Goal: Information Seeking & Learning: Find specific fact

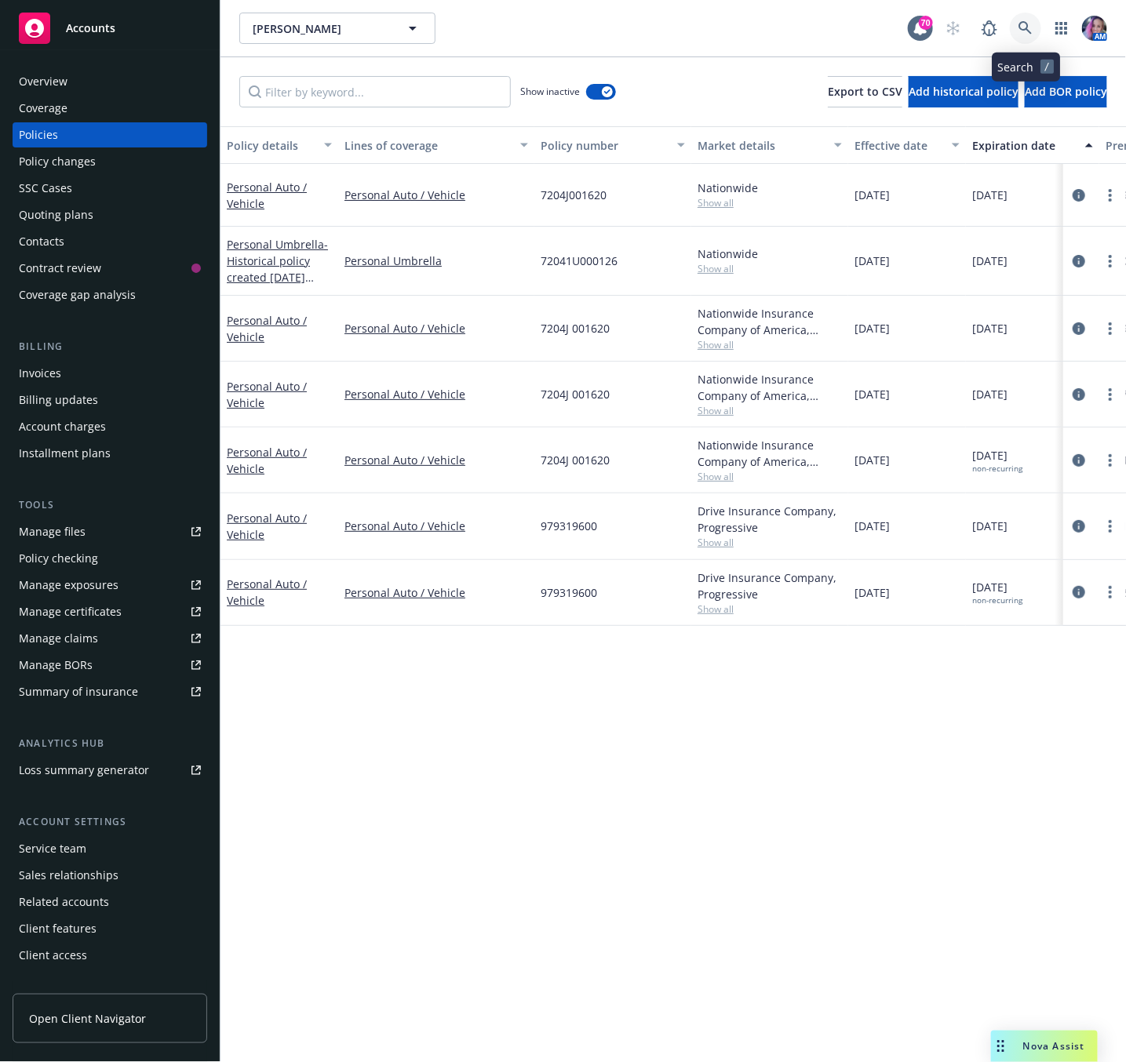
click at [1025, 33] on icon at bounding box center [1025, 28] width 14 height 14
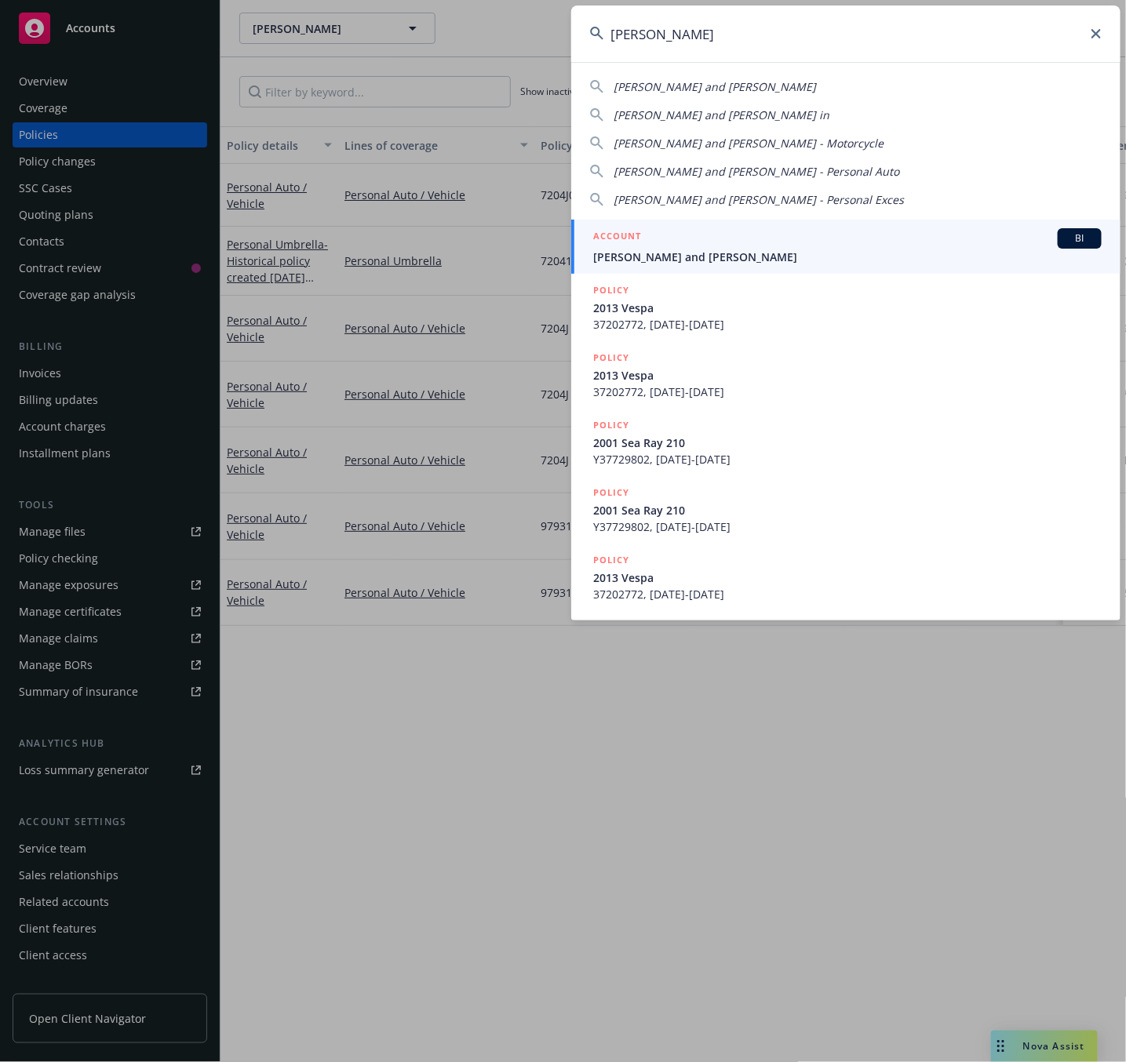
type input "[PERSON_NAME]"
click at [652, 235] on div "ACCOUNT BI" at bounding box center [847, 238] width 508 height 20
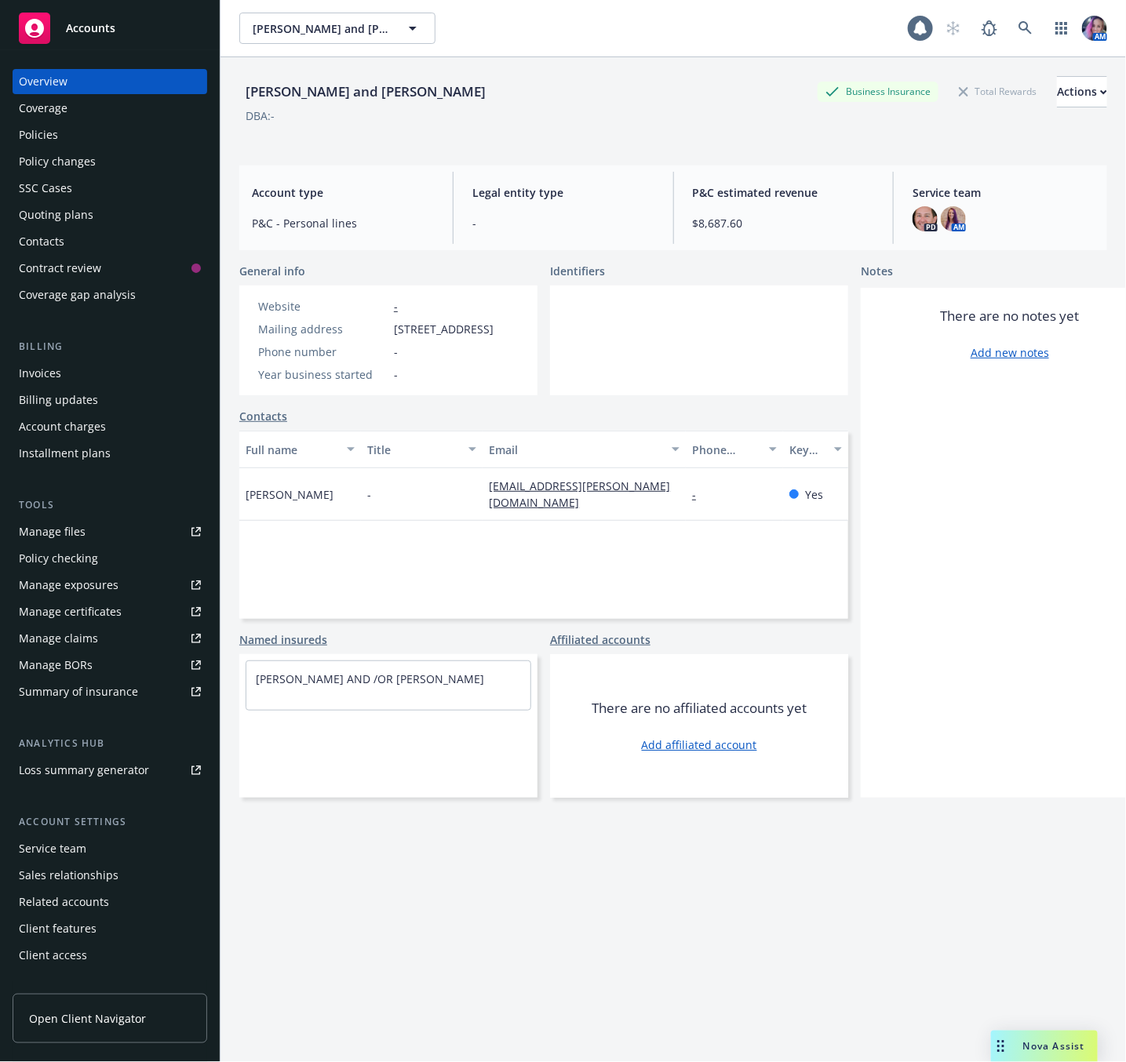
click at [108, 133] on div "Policies" at bounding box center [110, 134] width 182 height 25
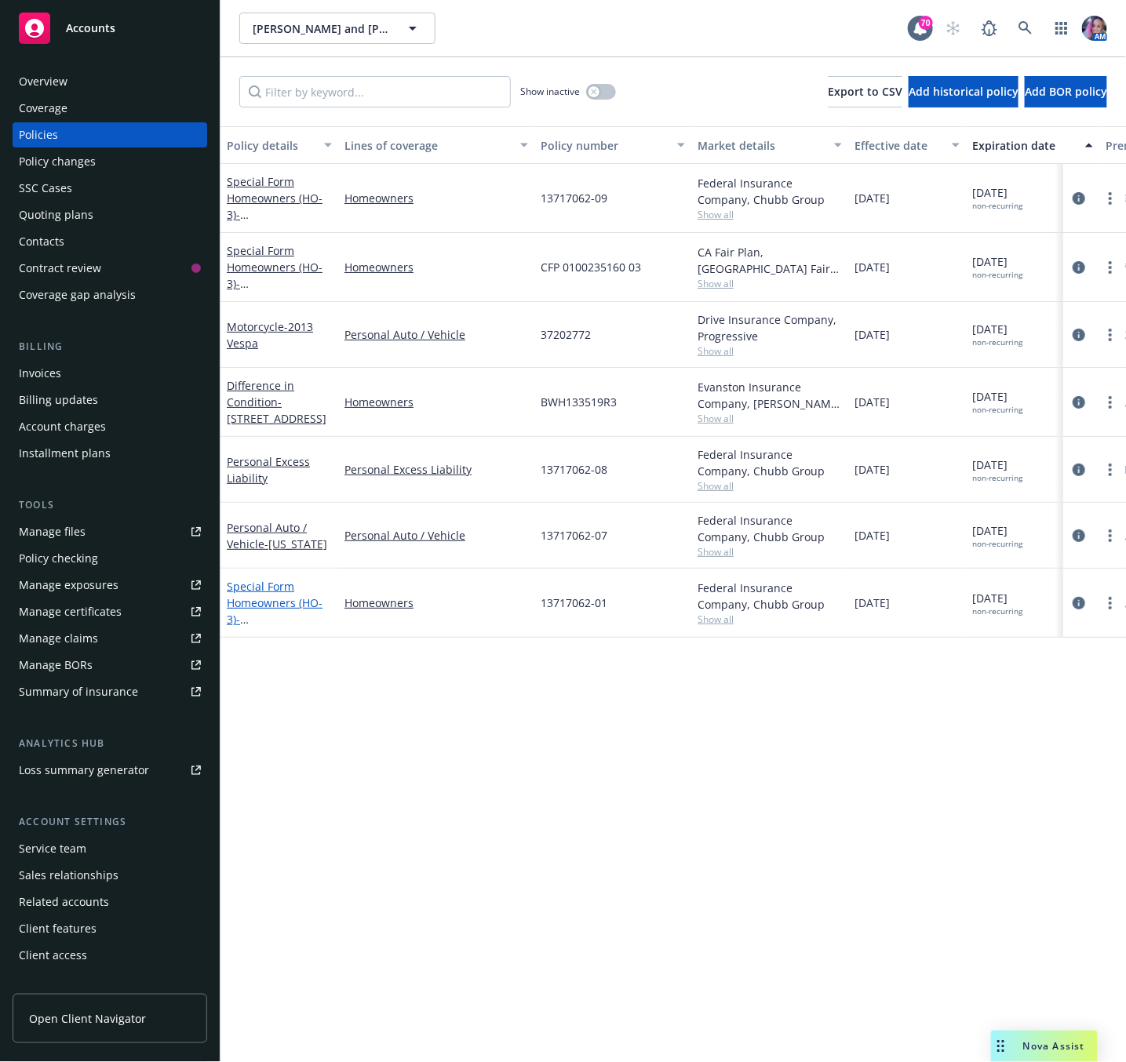
click at [281, 613] on span "- [STREET_ADDRESS] + Valuable Articles" at bounding box center [277, 636] width 100 height 48
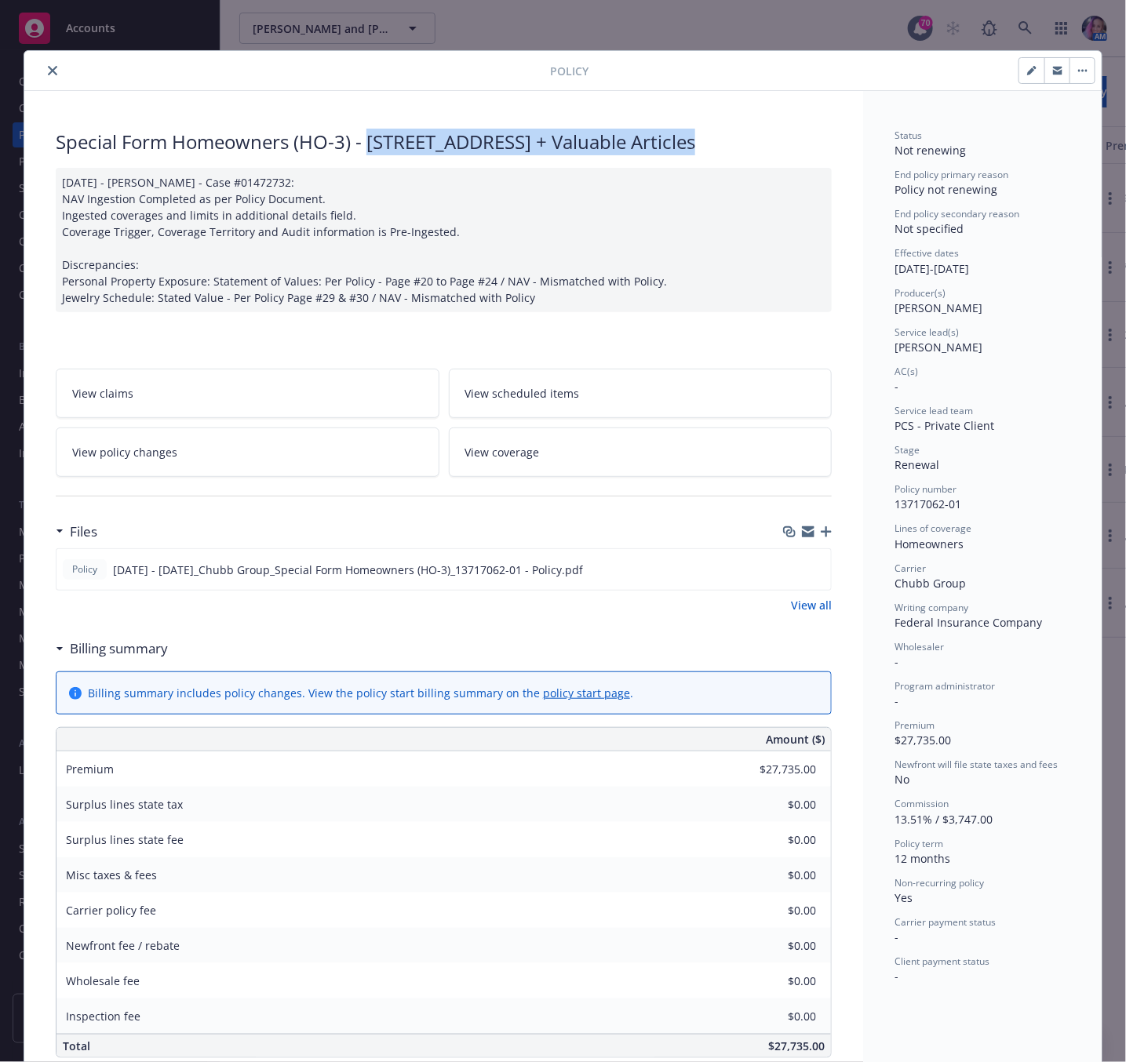
drag, startPoint x: 360, startPoint y: 144, endPoint x: 707, endPoint y: 141, distance: 346.8
click at [707, 141] on div "Special Form Homeowners (HO-3) - [STREET_ADDRESS] + Valuable Articles" at bounding box center [444, 142] width 776 height 27
copy div "[STREET_ADDRESS]"
drag, startPoint x: 41, startPoint y: 66, endPoint x: 160, endPoint y: 167, distance: 156.4
click at [48, 66] on icon "close" at bounding box center [52, 70] width 9 height 9
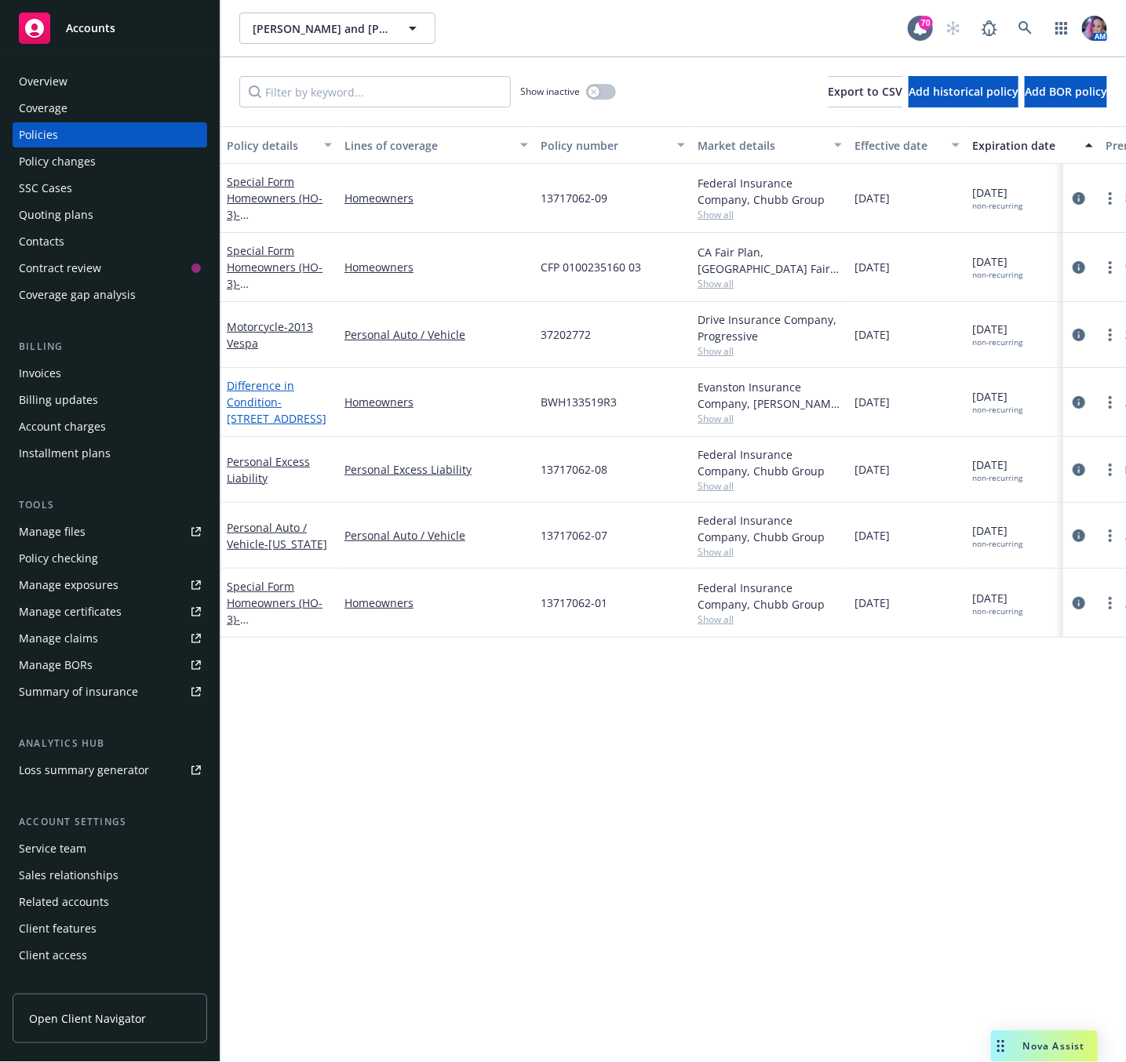
click at [282, 399] on span "- [STREET_ADDRESS]" at bounding box center [277, 410] width 100 height 31
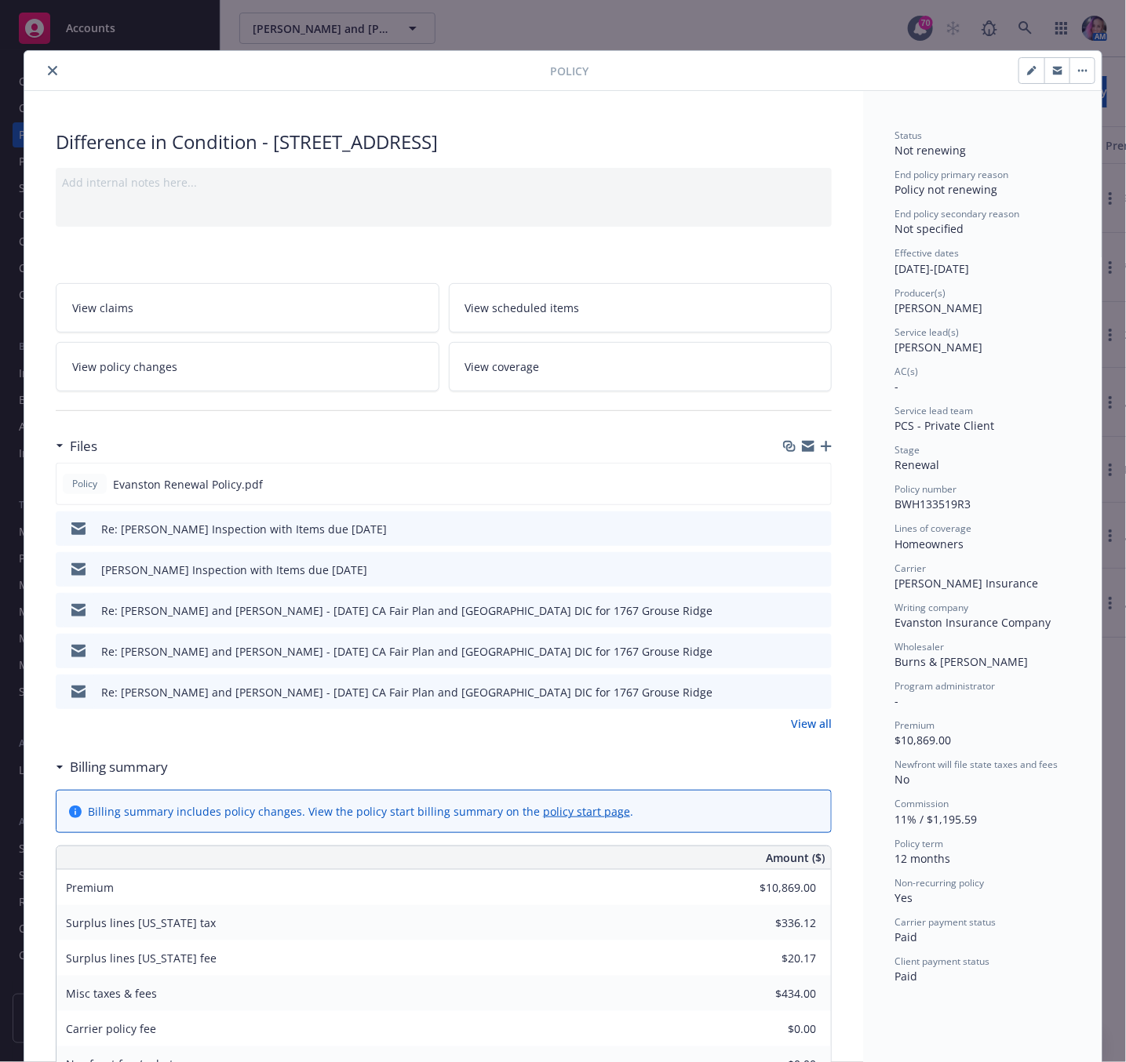
drag, startPoint x: 266, startPoint y: 140, endPoint x: 539, endPoint y: 151, distance: 273.3
click at [539, 151] on div "Difference in Condition - 1767 [GEOGRAPHIC_DATA], [GEOGRAPHIC_DATA]" at bounding box center [444, 142] width 776 height 27
copy div "1767 Grouse Ridge, [GEOGRAPHIC_DATA]"
click at [48, 71] on icon "close" at bounding box center [52, 70] width 9 height 9
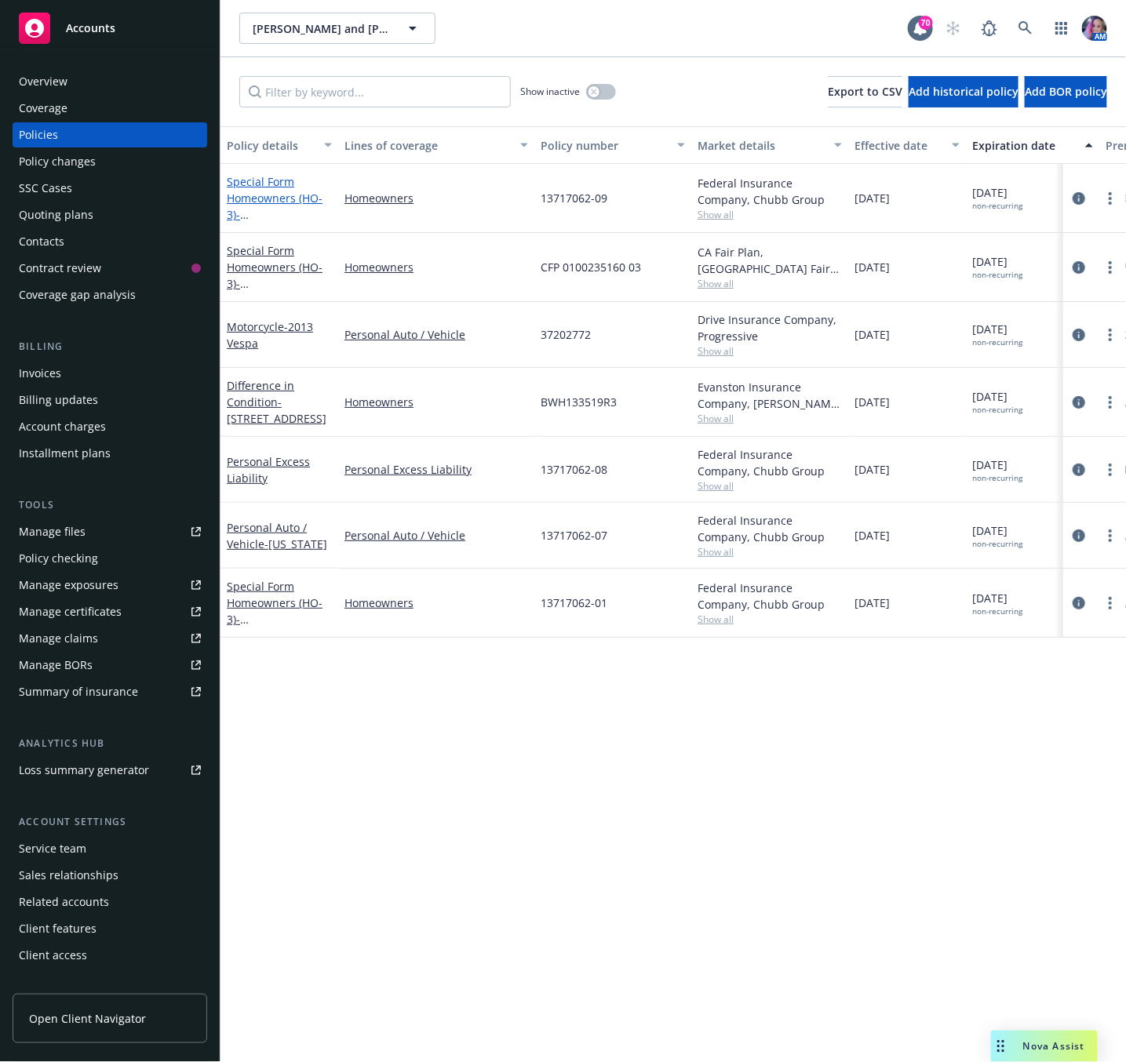
click at [255, 212] on span "- [STREET_ADDRESS][PERSON_NAME][PERSON_NAME][PERSON_NAME]" at bounding box center [277, 247] width 100 height 81
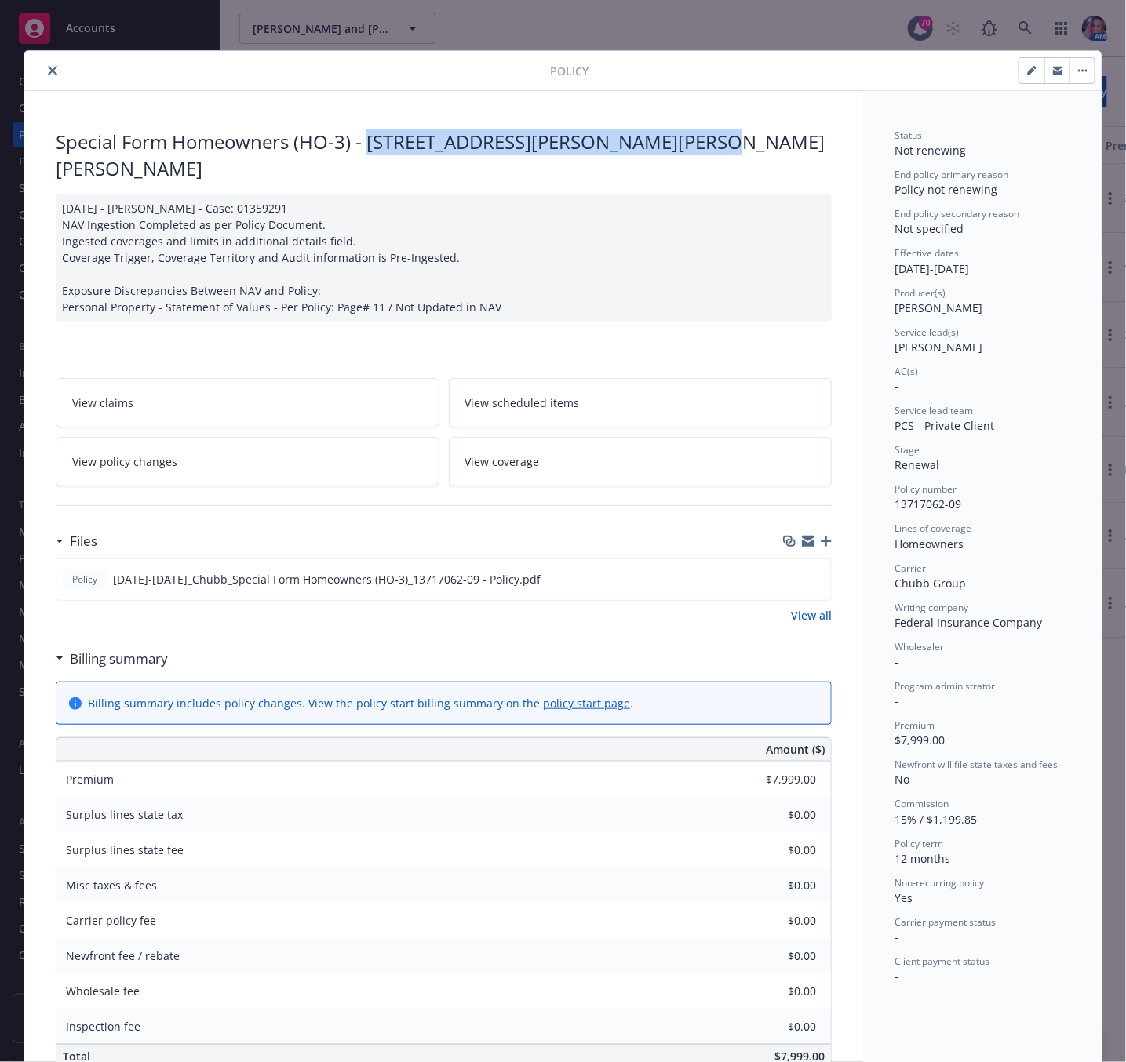
drag, startPoint x: 360, startPoint y: 146, endPoint x: 699, endPoint y: 140, distance: 339.0
click at [699, 140] on div "Special Form Homeowners (HO-3) - [STREET_ADDRESS][PERSON_NAME][PERSON_NAME][PER…" at bounding box center [444, 155] width 776 height 53
copy div "[STREET_ADDRESS][PERSON_NAME][PERSON_NAME][PERSON_NAME]"
click at [50, 66] on button "close" at bounding box center [52, 70] width 19 height 19
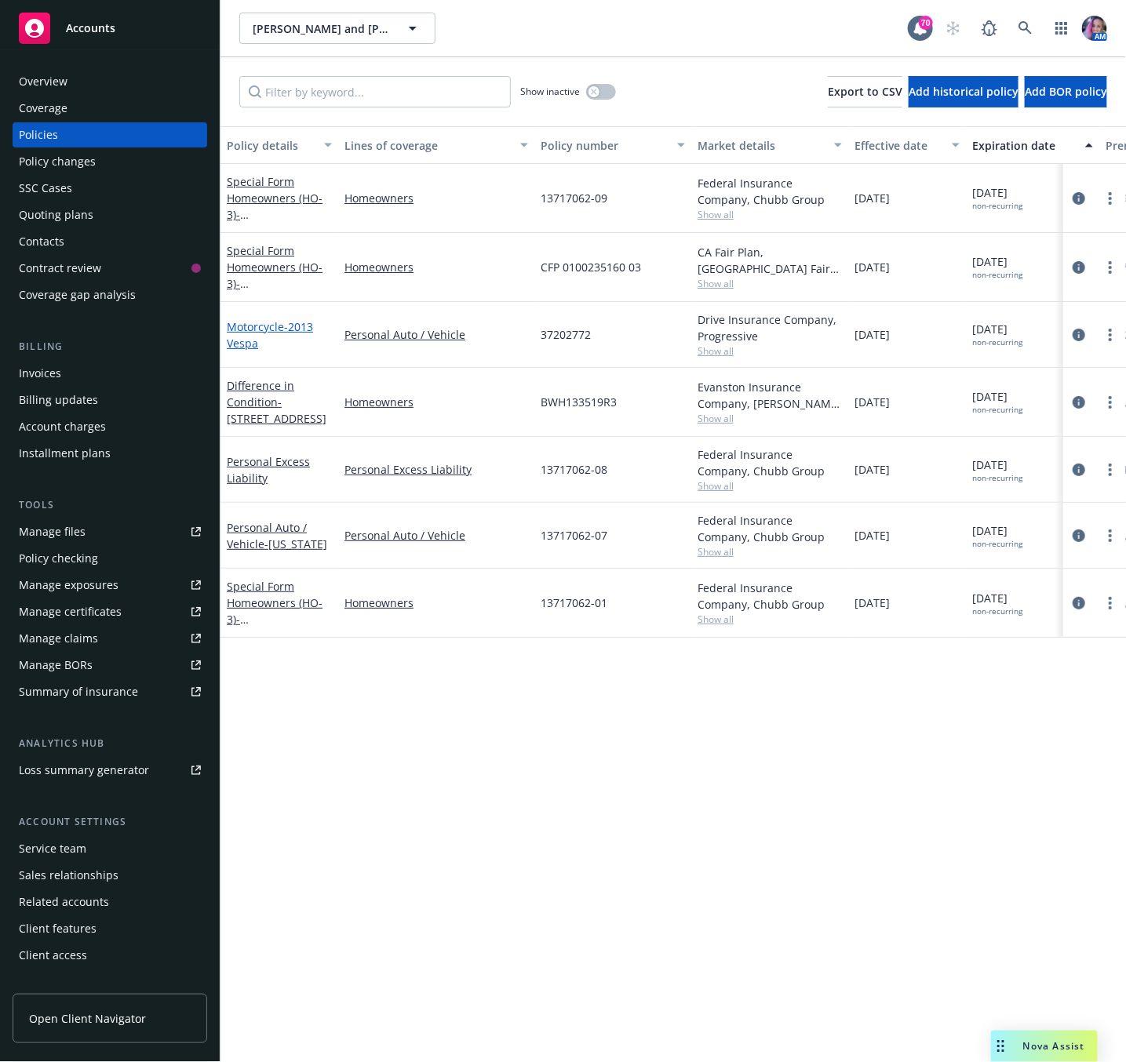
click at [259, 328] on link "Motorcycle - 2013 Vespa" at bounding box center [270, 334] width 86 height 31
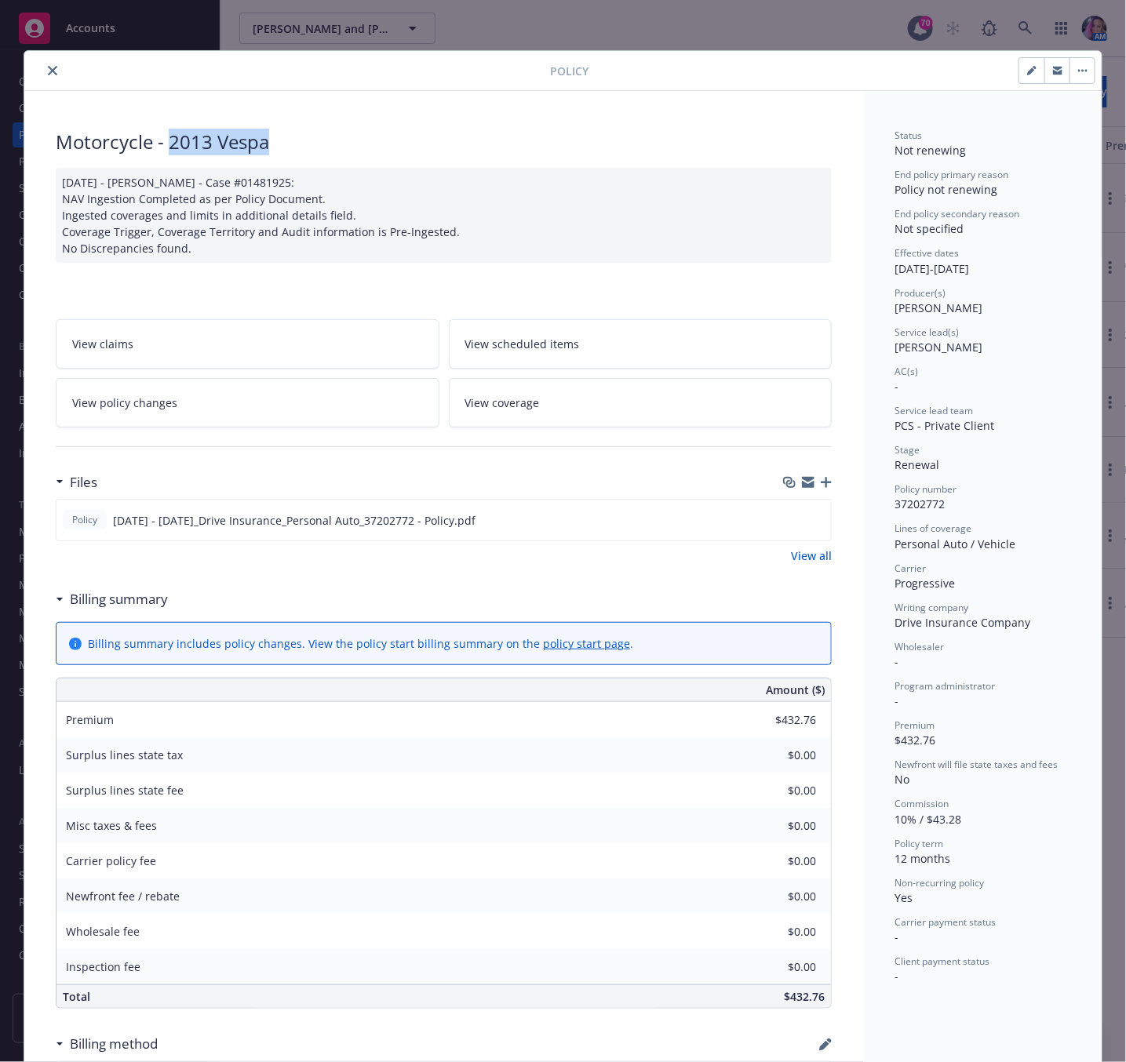
drag, startPoint x: 158, startPoint y: 144, endPoint x: 273, endPoint y: 154, distance: 115.8
click at [273, 154] on div "Motorcycle - 2013 Vespa" at bounding box center [444, 142] width 776 height 27
copy div "2013 Vespa"
click at [48, 75] on icon "close" at bounding box center [52, 70] width 9 height 9
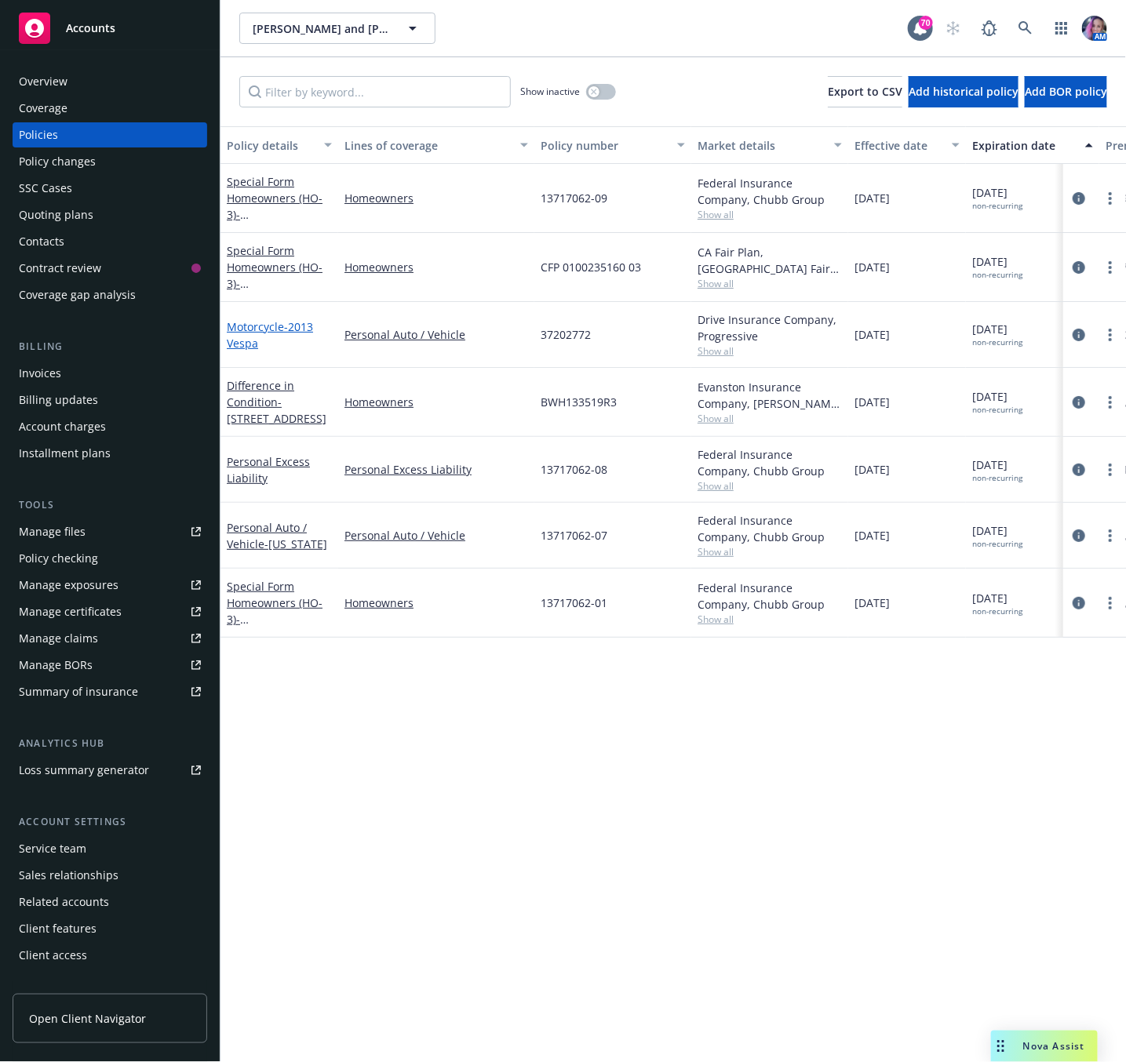
click at [286, 330] on span "- 2013 Vespa" at bounding box center [270, 334] width 86 height 31
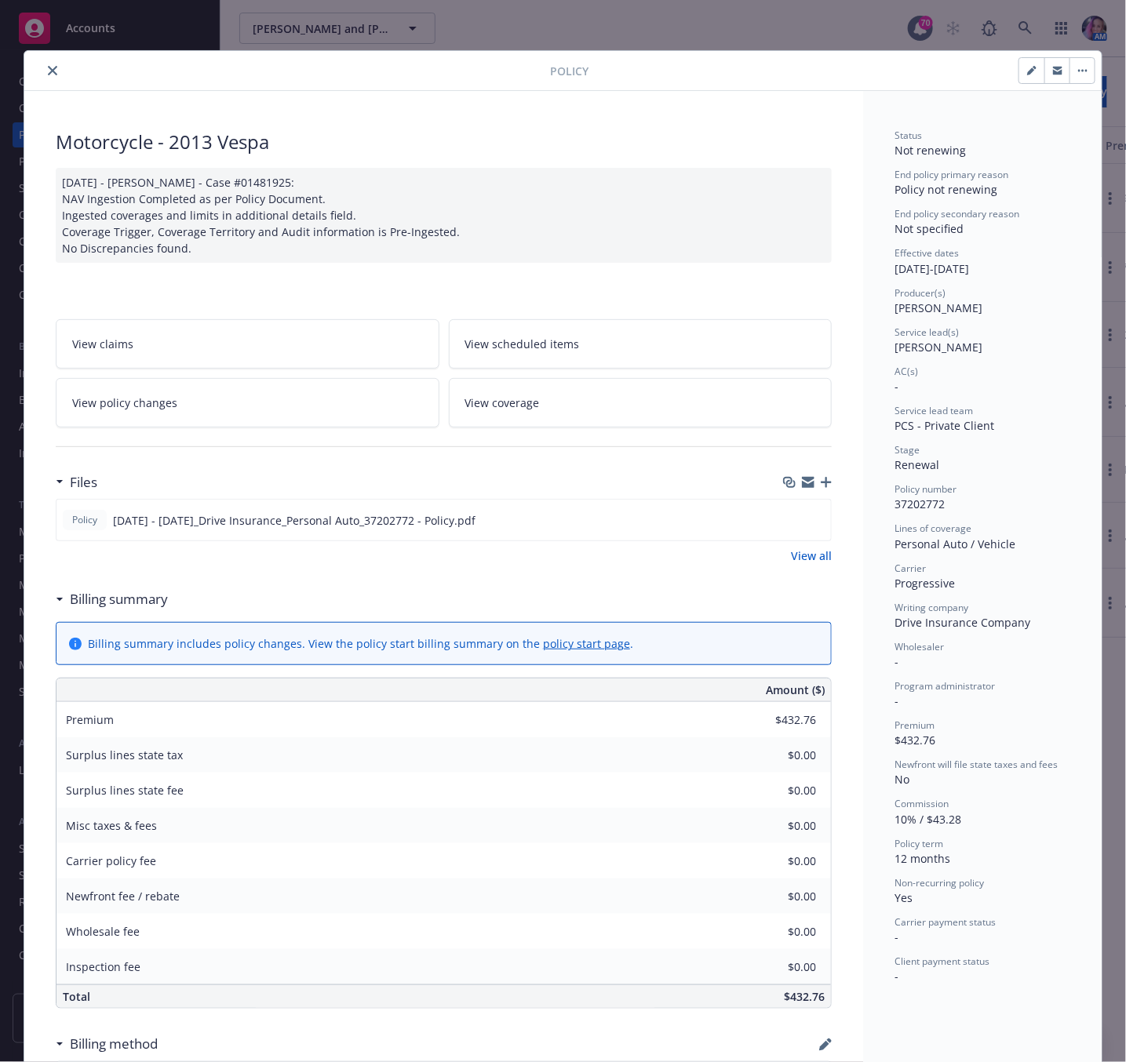
scroll to position [47, 0]
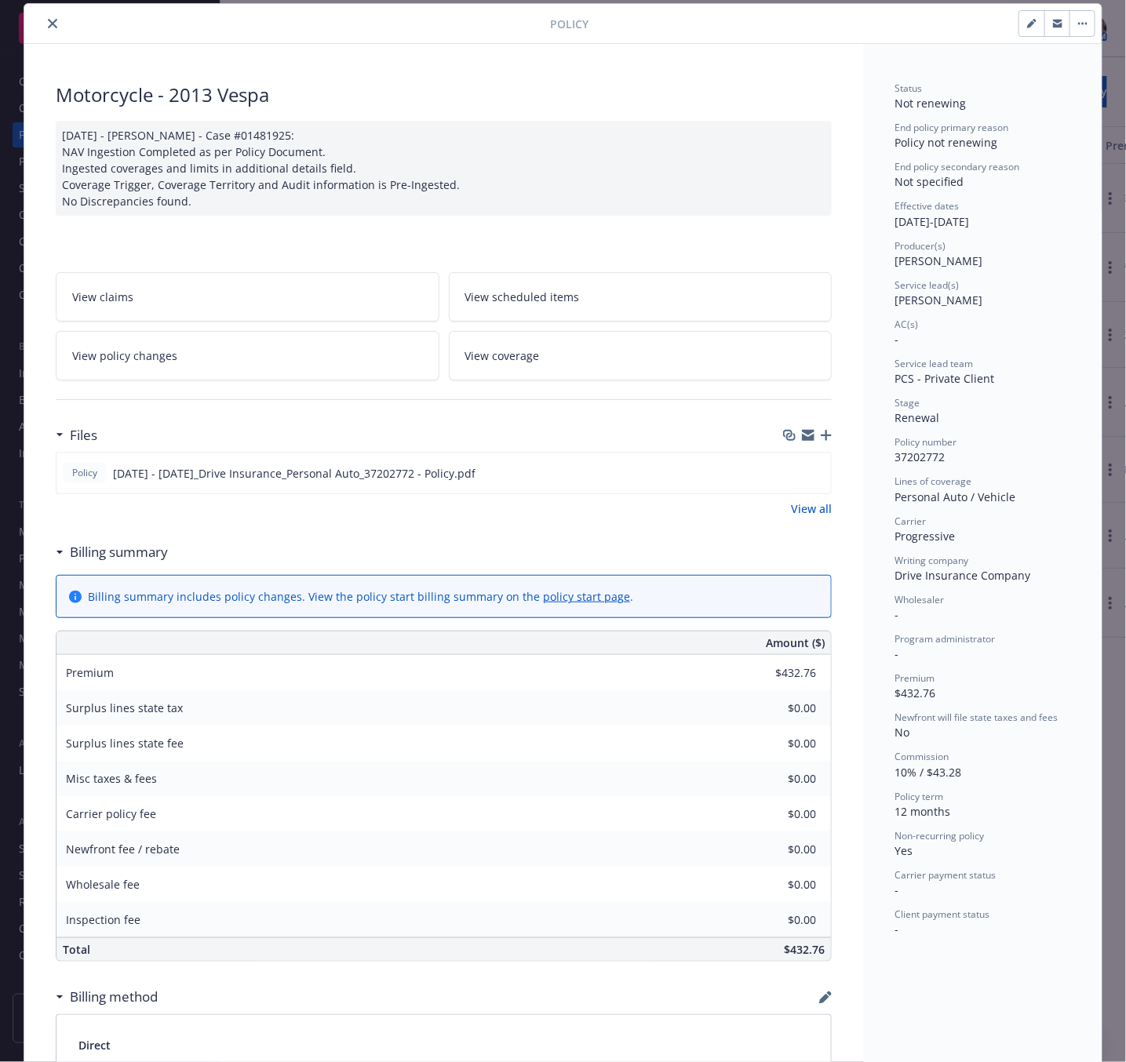
click at [43, 21] on button "close" at bounding box center [52, 23] width 19 height 19
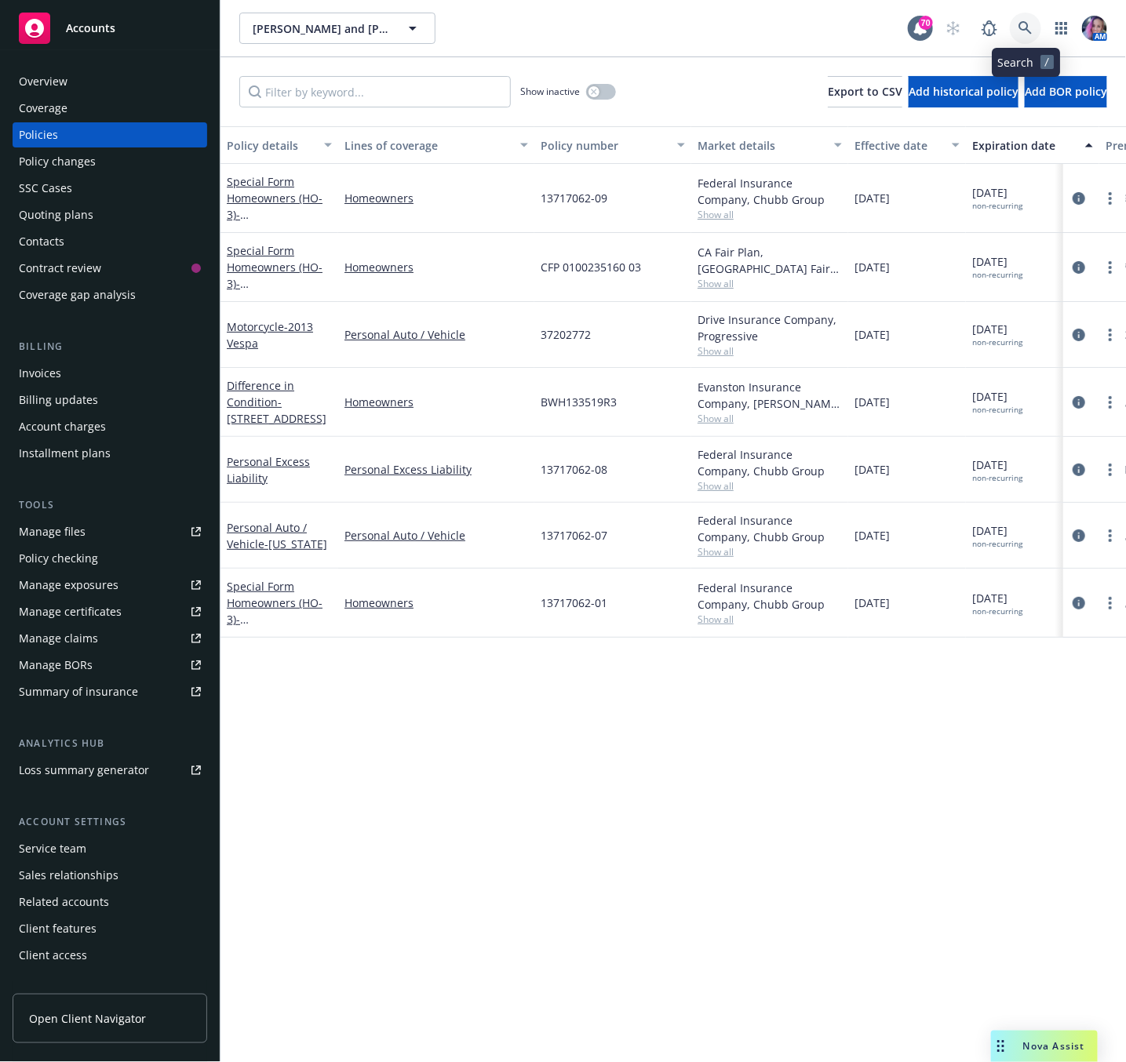
click at [1019, 24] on icon at bounding box center [1025, 28] width 14 height 14
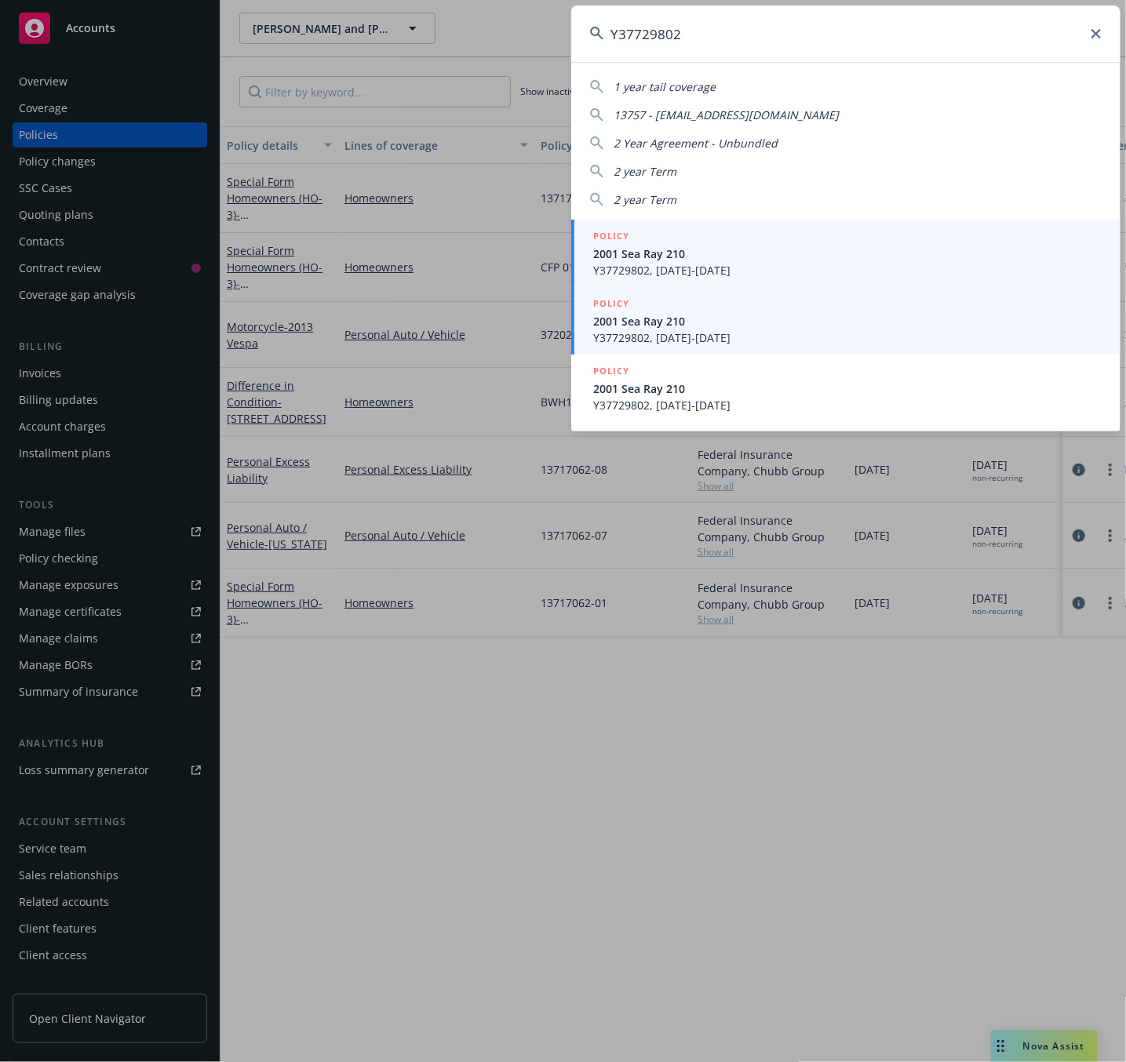
type input "Y37729802"
click at [707, 341] on span "Y37729802, [DATE]-[DATE]" at bounding box center [847, 338] width 508 height 16
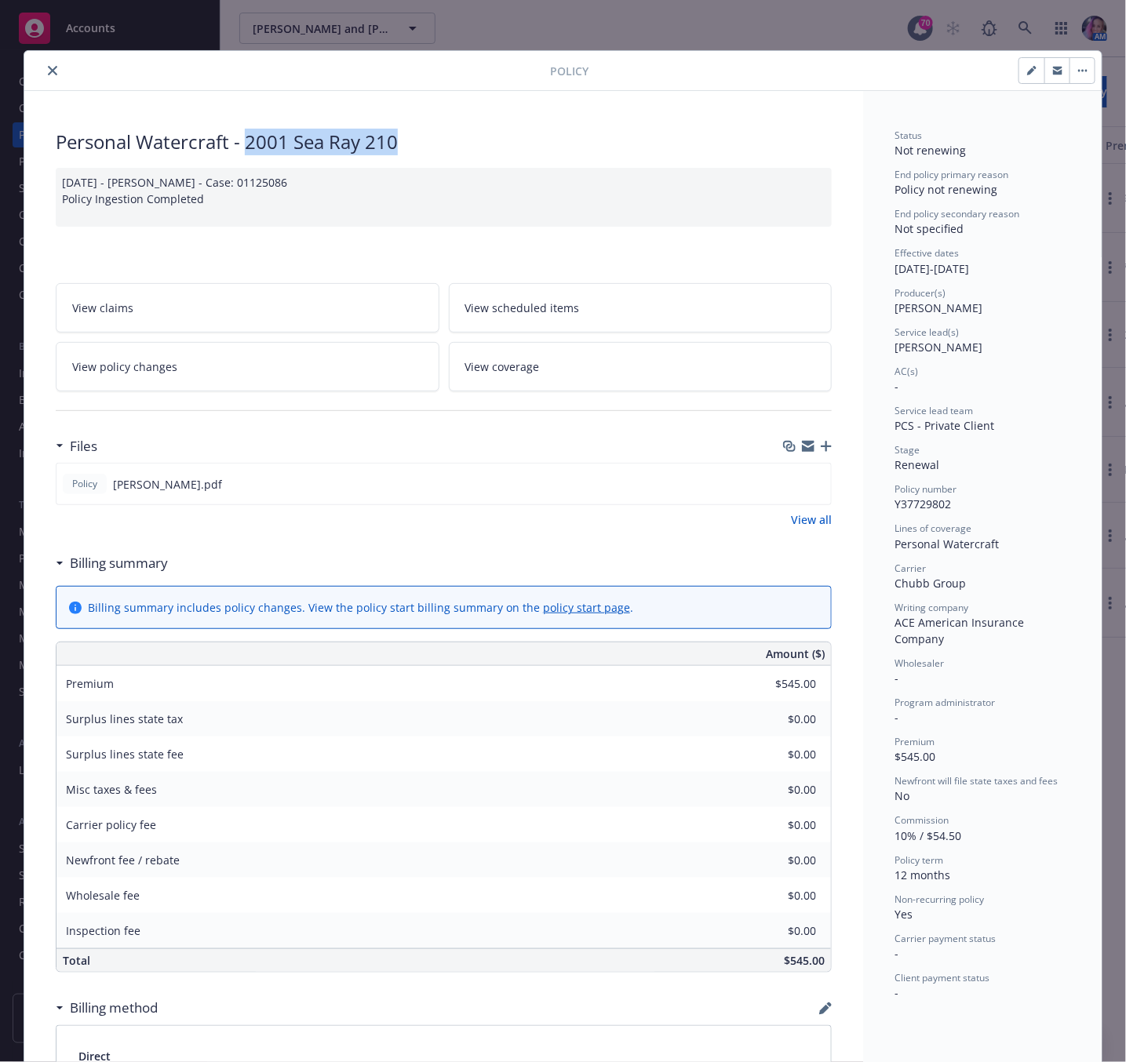
drag, startPoint x: 238, startPoint y: 140, endPoint x: 414, endPoint y: 144, distance: 176.6
click at [414, 144] on div "Personal Watercraft - 2001 Sea Ray 210" at bounding box center [444, 142] width 776 height 27
copy div "2001 Sea Ray 210"
click at [48, 68] on icon "close" at bounding box center [52, 70] width 9 height 9
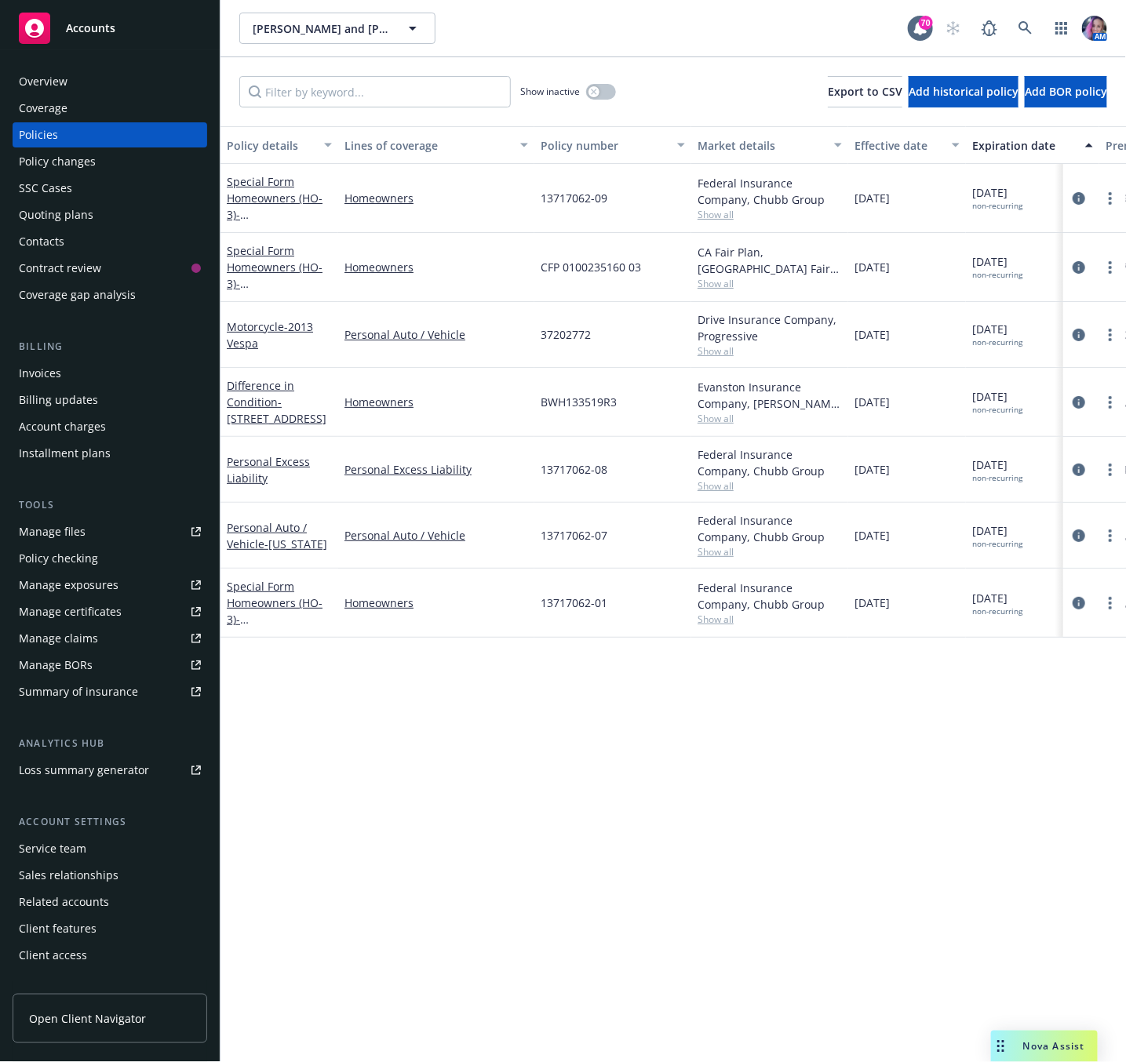
click at [69, 85] on div "Overview" at bounding box center [110, 81] width 182 height 25
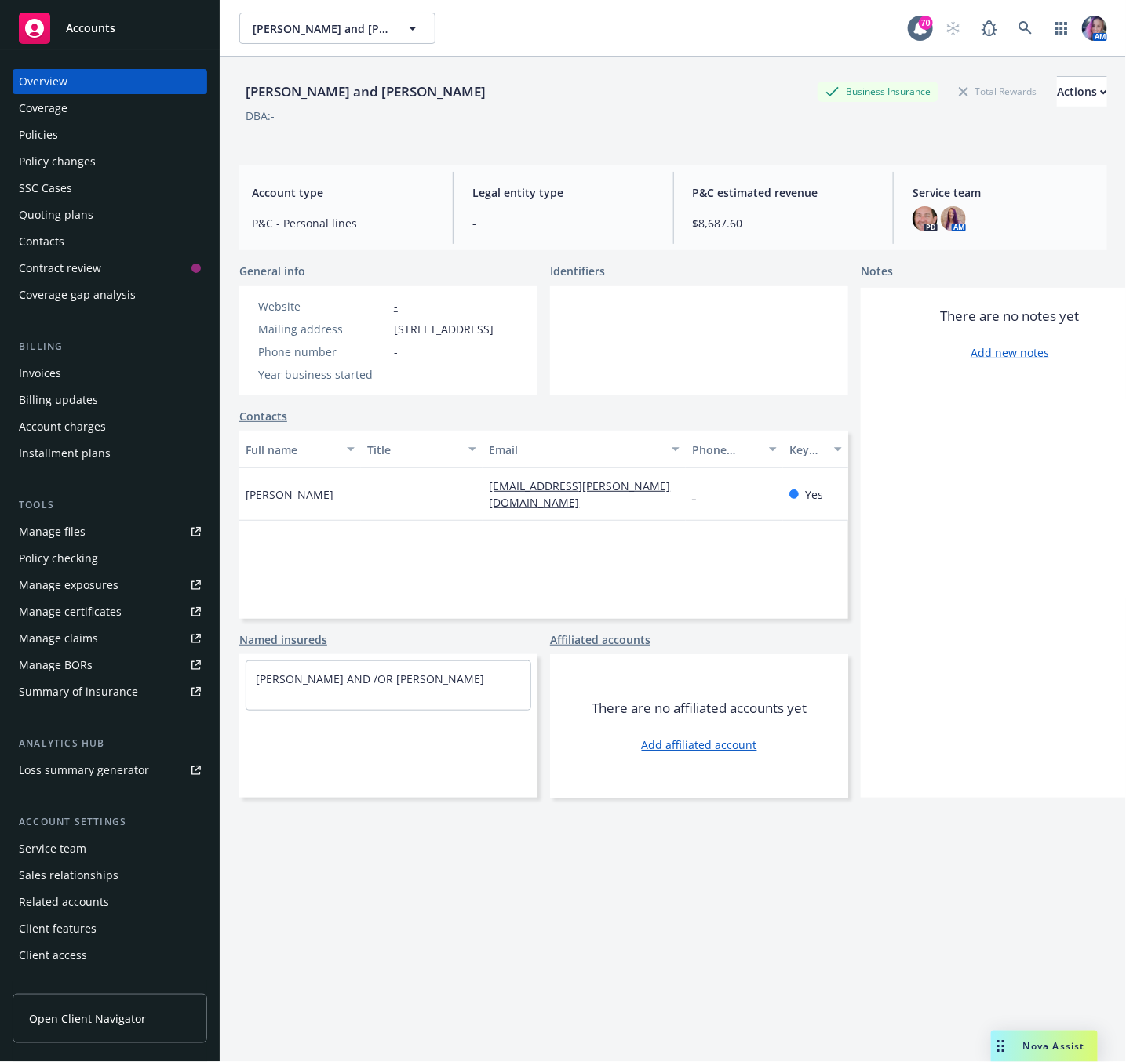
click at [59, 130] on div "Policies" at bounding box center [110, 134] width 182 height 25
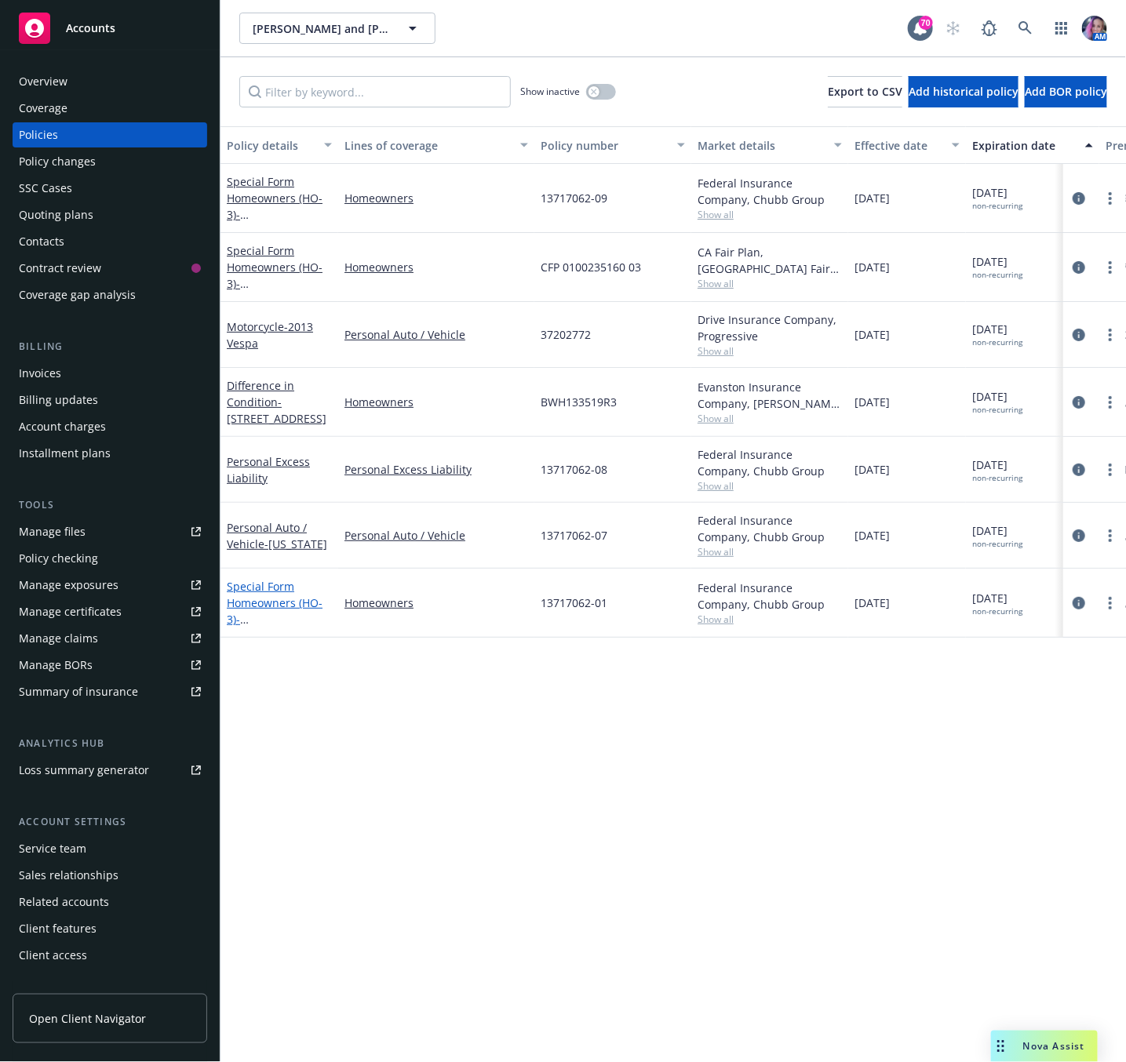
click at [280, 621] on span "- [STREET_ADDRESS] + Valuable Articles" at bounding box center [277, 636] width 100 height 48
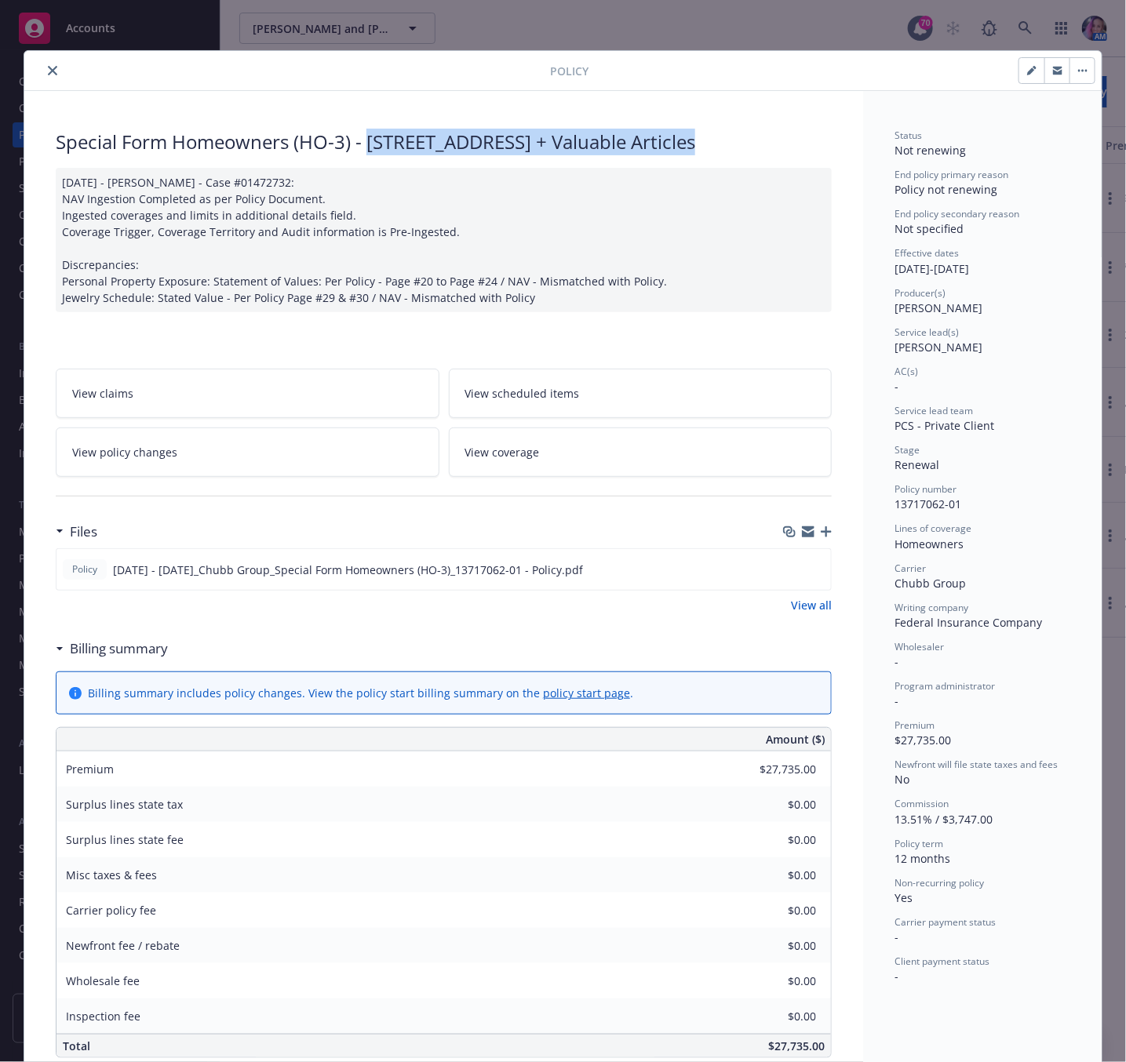
drag, startPoint x: 363, startPoint y: 147, endPoint x: 706, endPoint y: 139, distance: 343.0
click at [706, 139] on div "Special Form Homeowners (HO-3) - [STREET_ADDRESS] + Valuable Articles" at bounding box center [444, 142] width 776 height 27
copy div "[STREET_ADDRESS]"
drag, startPoint x: 808, startPoint y: 596, endPoint x: 785, endPoint y: 582, distance: 27.1
click at [809, 574] on icon "preview file" at bounding box center [816, 568] width 14 height 11
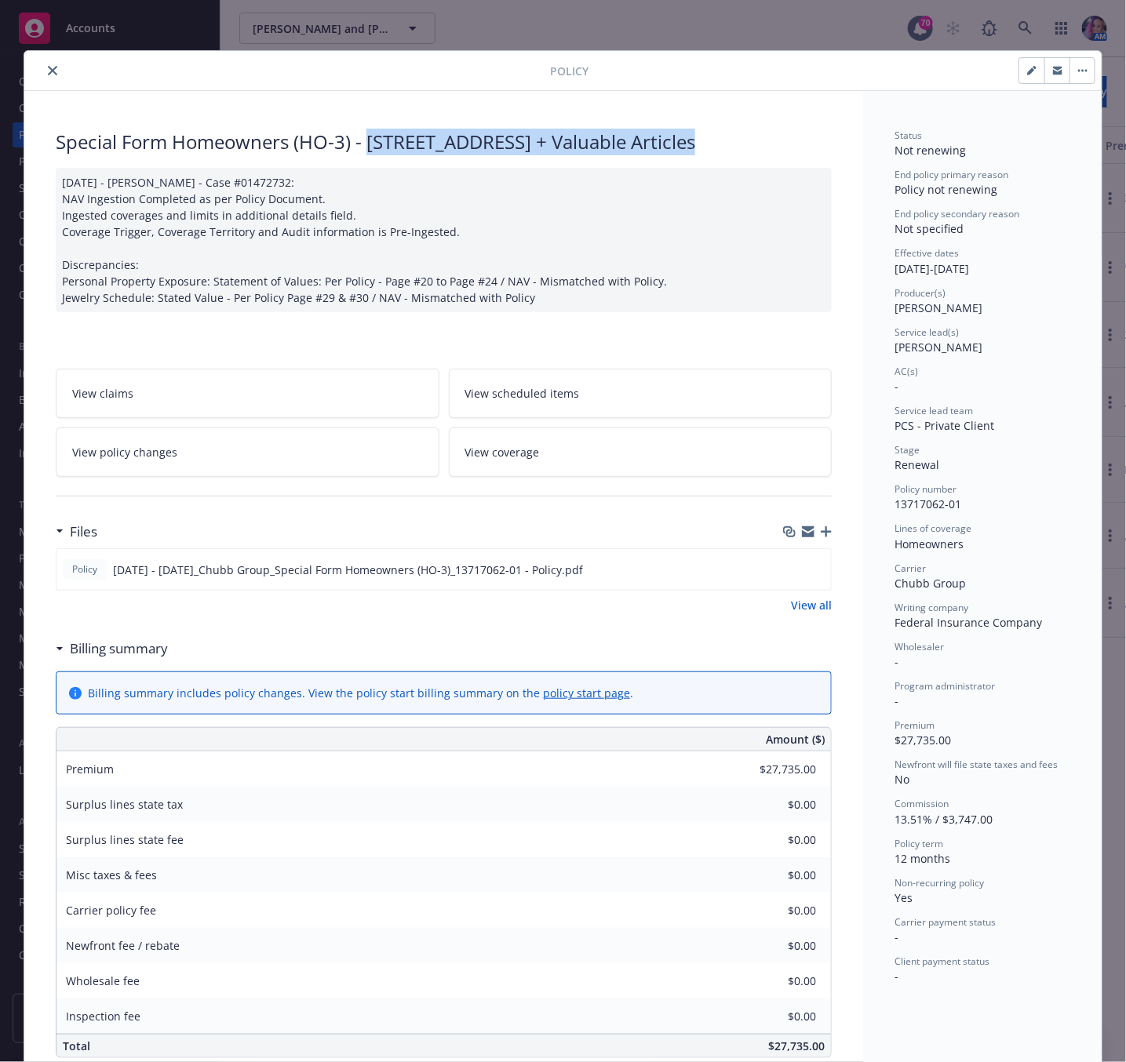
copy div "[STREET_ADDRESS]"
drag, startPoint x: 887, startPoint y: 506, endPoint x: 958, endPoint y: 513, distance: 71.0
click at [958, 512] on div "Policy number 13717062-01" at bounding box center [982, 498] width 176 height 30
copy span "13717062-01"
click at [48, 71] on icon "close" at bounding box center [52, 70] width 9 height 9
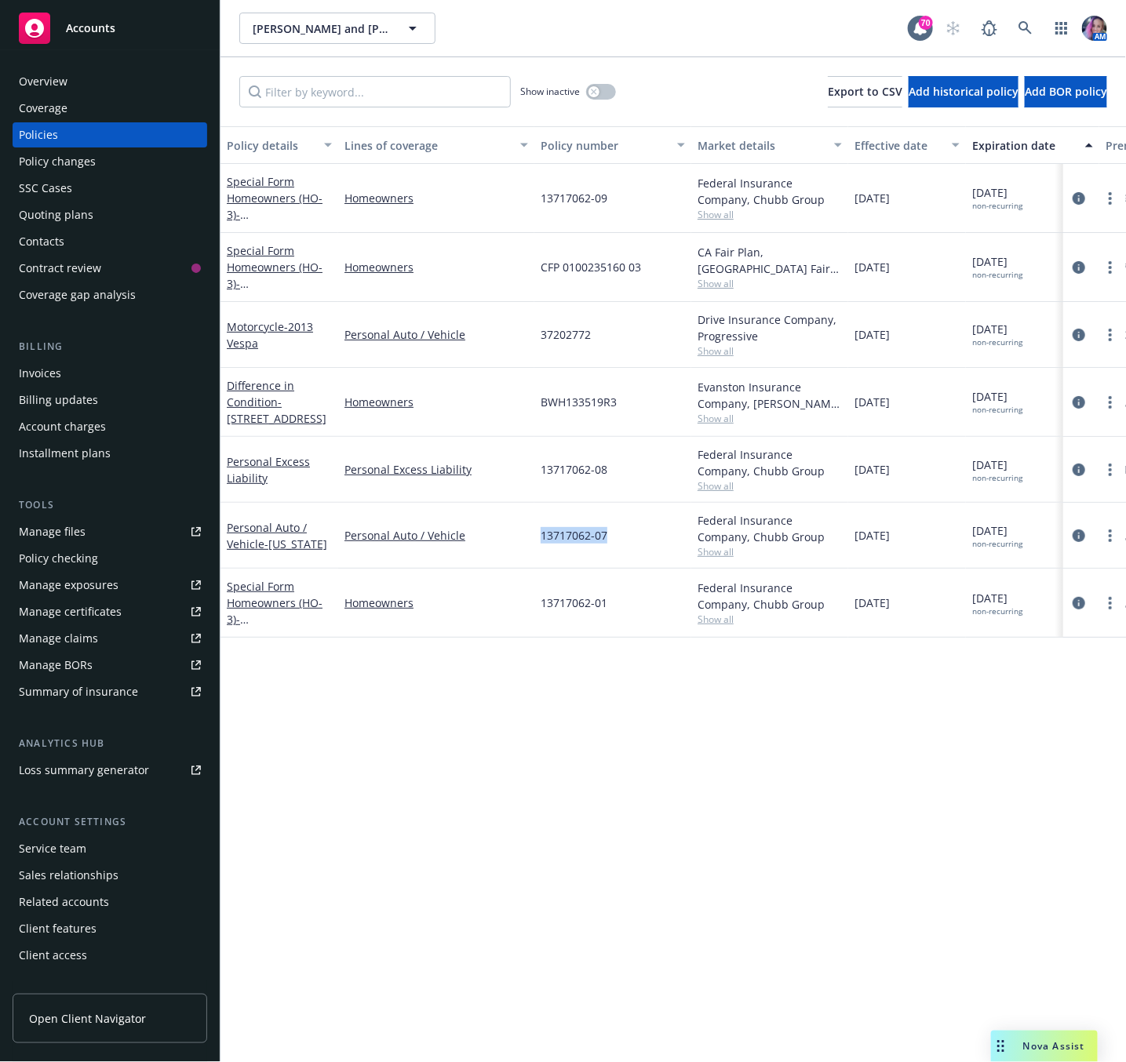
drag, startPoint x: 539, startPoint y: 537, endPoint x: 606, endPoint y: 554, distance: 68.7
click at [606, 554] on div "13717062-07" at bounding box center [612, 536] width 157 height 66
copy span "13717062-07"
